Goal: Find specific page/section: Find specific page/section

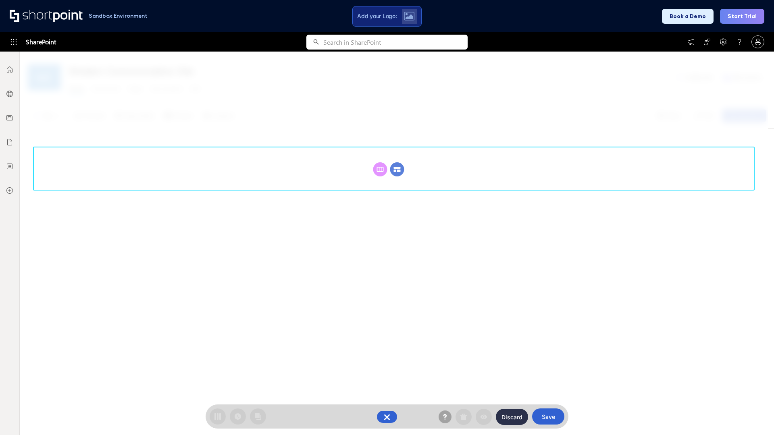
scroll to position [111, 0]
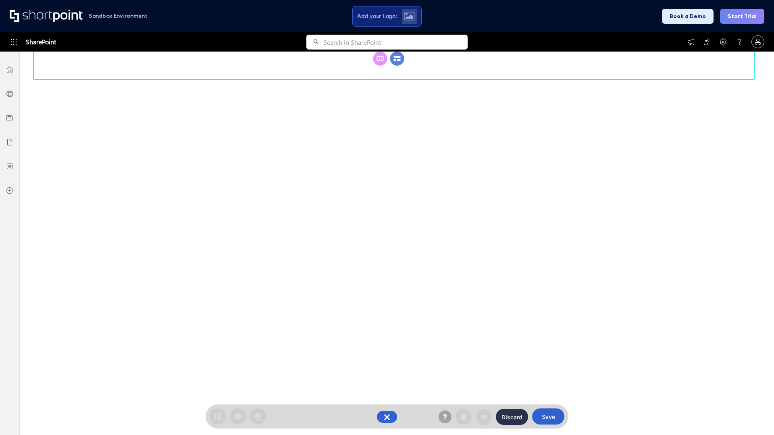
click at [397, 66] on circle at bounding box center [397, 59] width 14 height 14
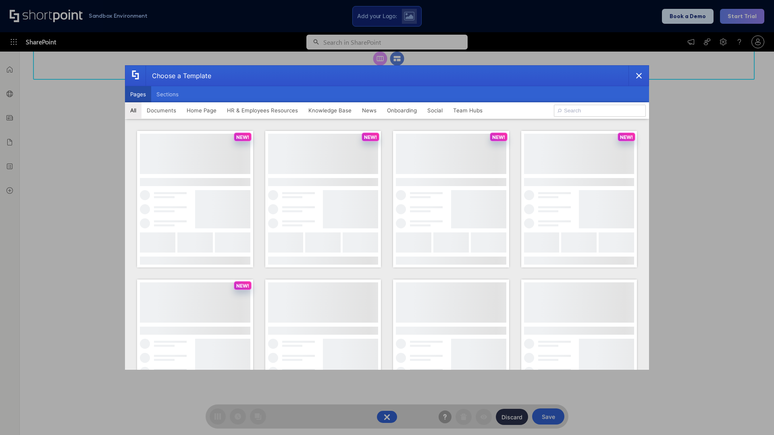
scroll to position [0, 0]
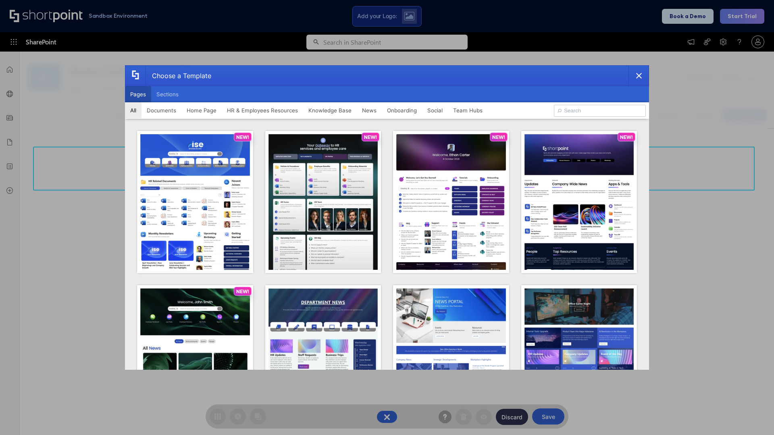
click at [138, 94] on button "Pages" at bounding box center [138, 94] width 26 height 16
type input "HR 8"
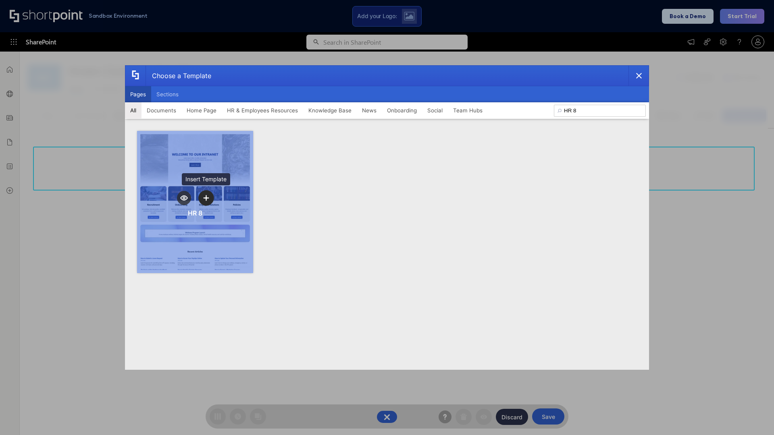
click at [206, 198] on icon "template selector" at bounding box center [206, 198] width 6 height 6
